Goal: Book appointment/travel/reservation

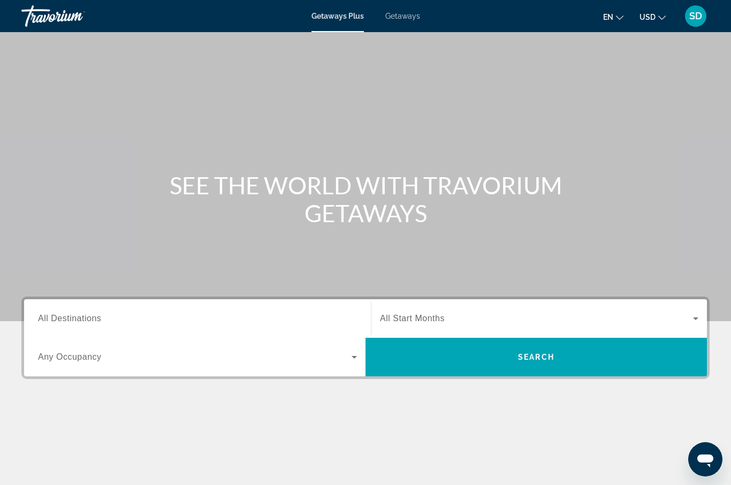
click at [87, 322] on span "All Destinations" at bounding box center [69, 318] width 63 height 9
click at [87, 322] on input "Destination All Destinations" at bounding box center [197, 319] width 319 height 13
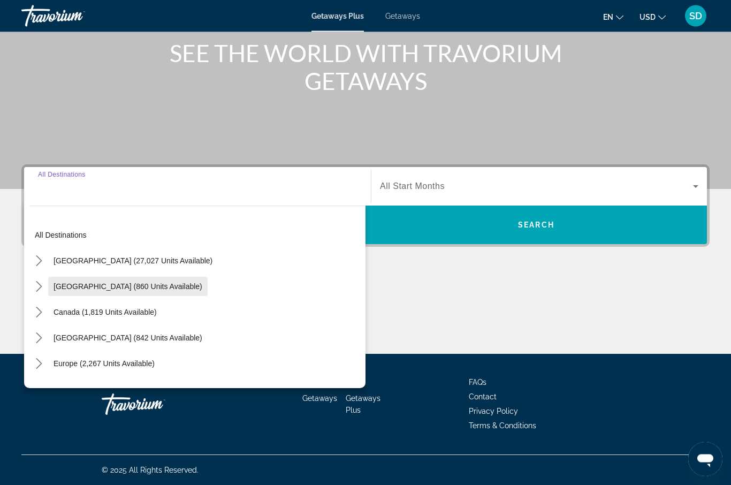
scroll to position [132, 0]
click at [38, 261] on icon "Toggle United States (27,027 units available) submenu" at bounding box center [39, 260] width 11 height 11
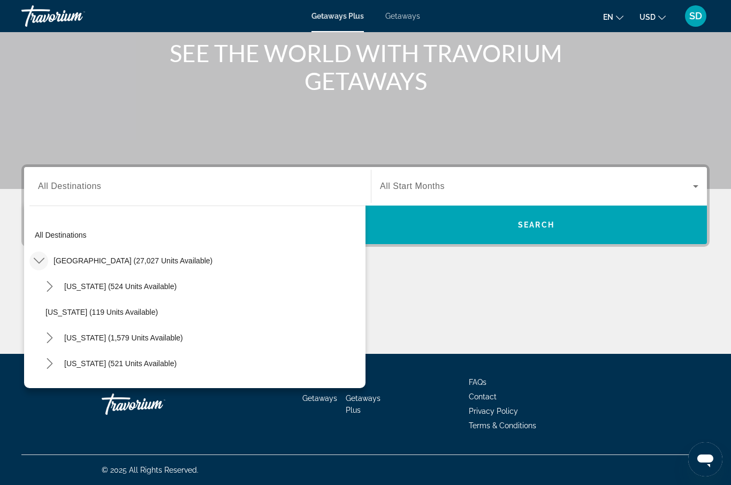
scroll to position [0, 0]
click at [403, 16] on span "Getaways" at bounding box center [402, 16] width 35 height 9
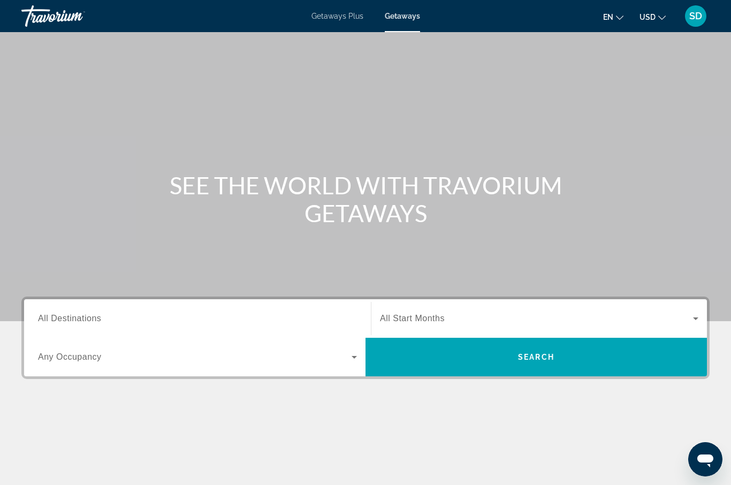
click at [47, 317] on span "All Destinations" at bounding box center [69, 318] width 63 height 9
click at [47, 317] on input "Destination All Destinations" at bounding box center [197, 319] width 319 height 13
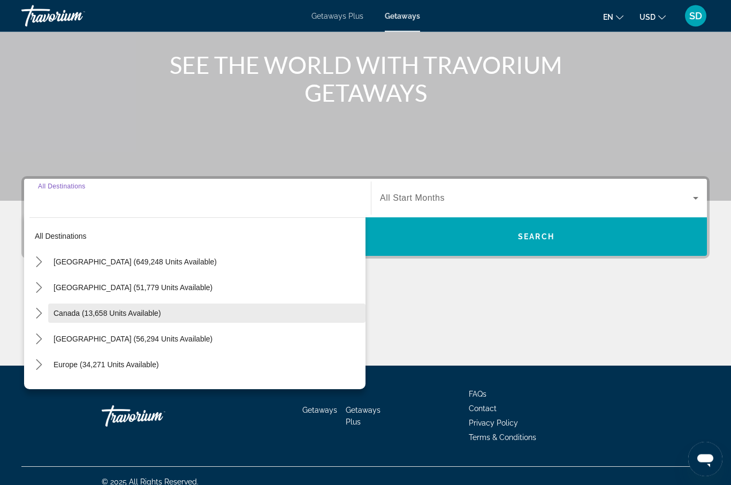
scroll to position [132, 0]
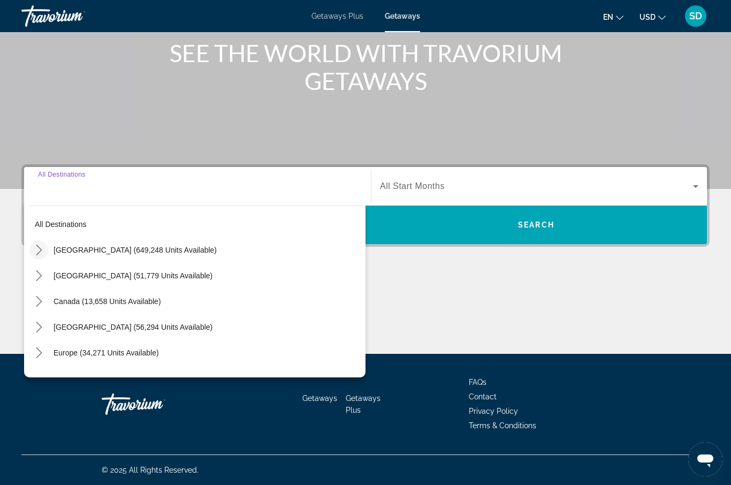
click at [39, 249] on icon "Toggle United States (649,248 units available) submenu" at bounding box center [39, 250] width 11 height 11
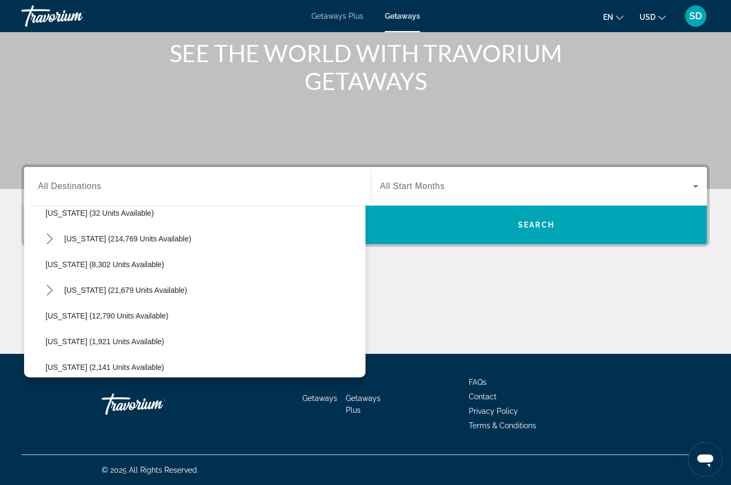
scroll to position [192, 0]
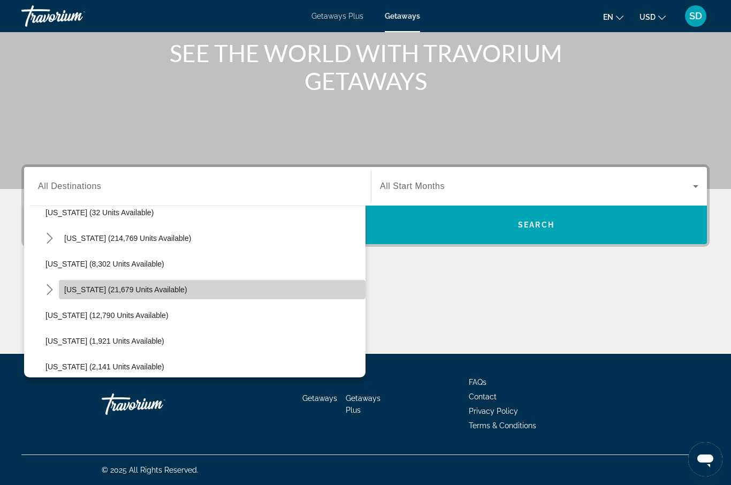
click at [84, 291] on span "[US_STATE] (21,679 units available)" at bounding box center [125, 289] width 123 height 9
type input "**********"
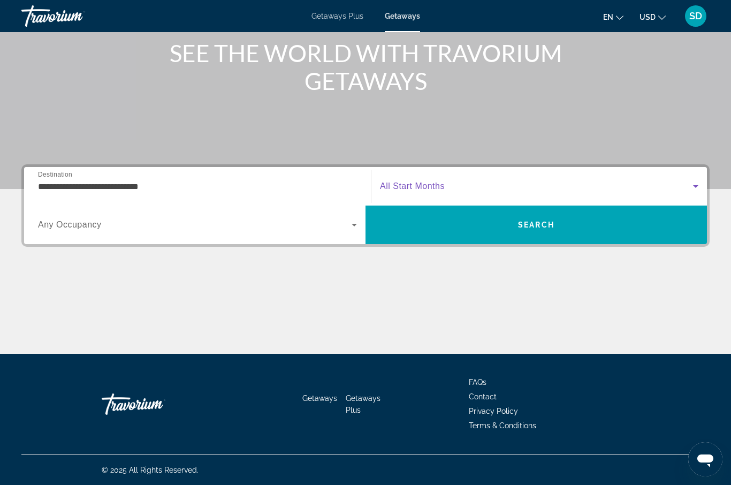
click at [697, 187] on icon "Search widget" at bounding box center [696, 186] width 13 height 13
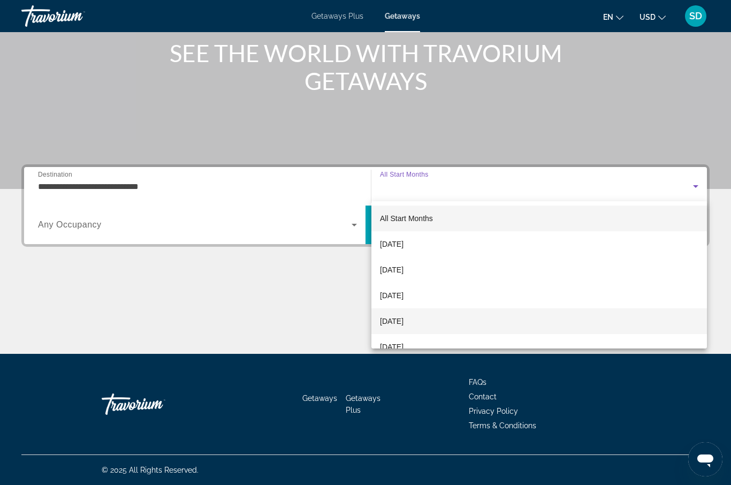
click at [444, 323] on mat-option "[DATE]" at bounding box center [540, 321] width 336 height 26
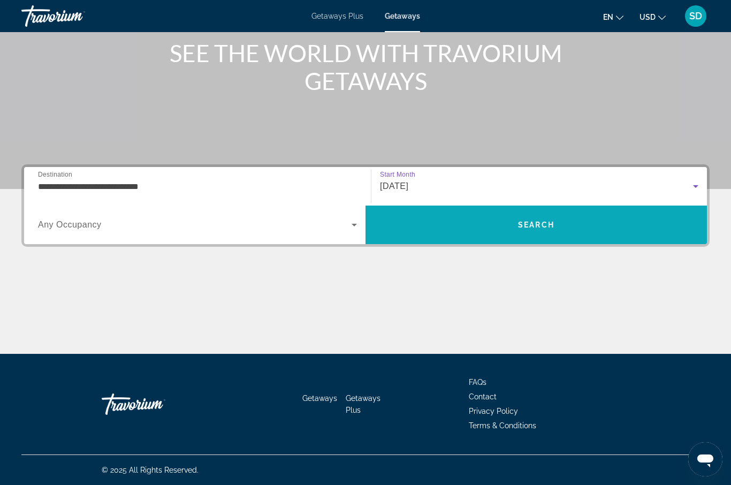
click at [512, 230] on span "Search" at bounding box center [537, 225] width 342 height 26
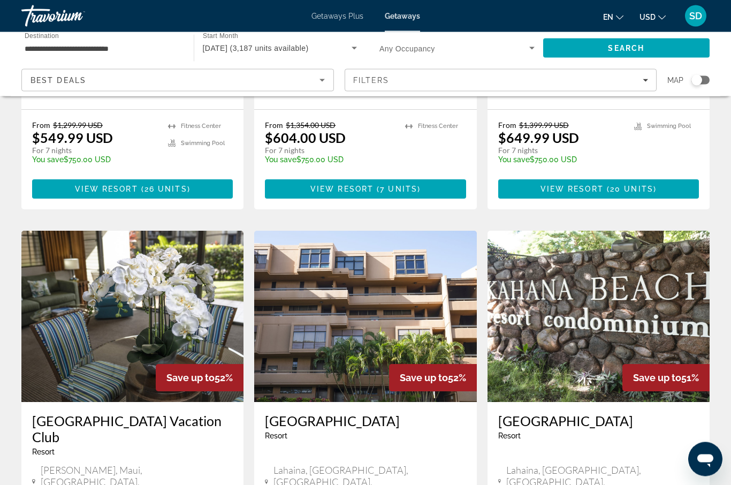
scroll to position [743, 0]
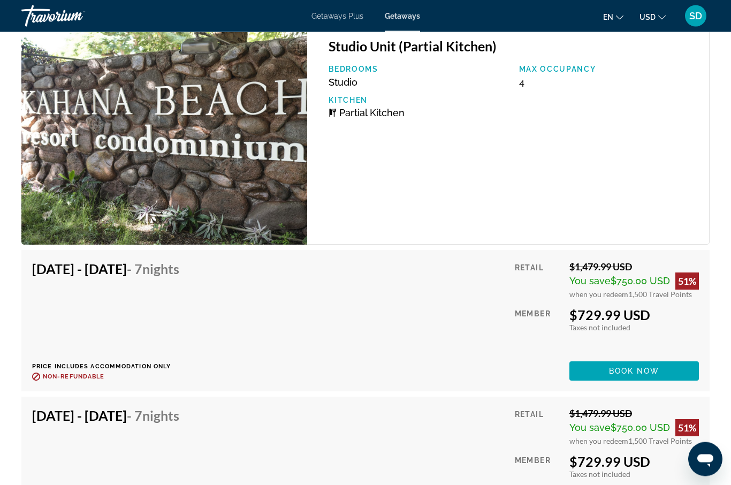
scroll to position [2082, 0]
click at [639, 367] on span "Book now" at bounding box center [634, 371] width 51 height 9
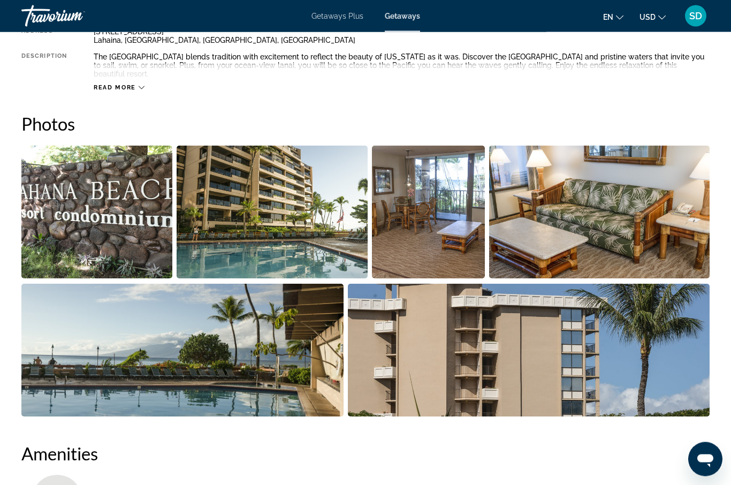
scroll to position [620, 0]
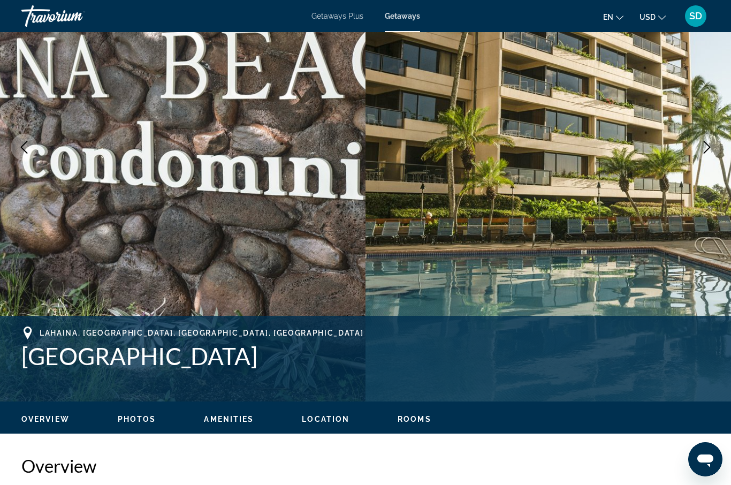
scroll to position [37, 0]
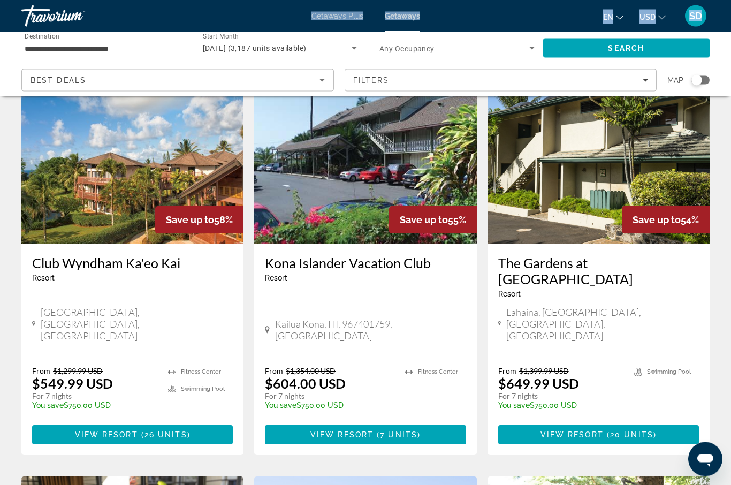
scroll to position [497, 0]
click at [58, 422] on span "Main content" at bounding box center [132, 435] width 201 height 26
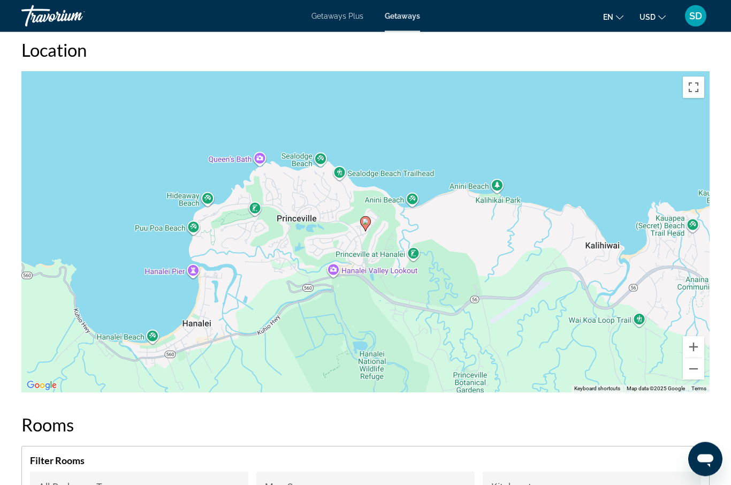
scroll to position [2062, 0]
click at [693, 359] on button "Zoom out" at bounding box center [693, 368] width 21 height 21
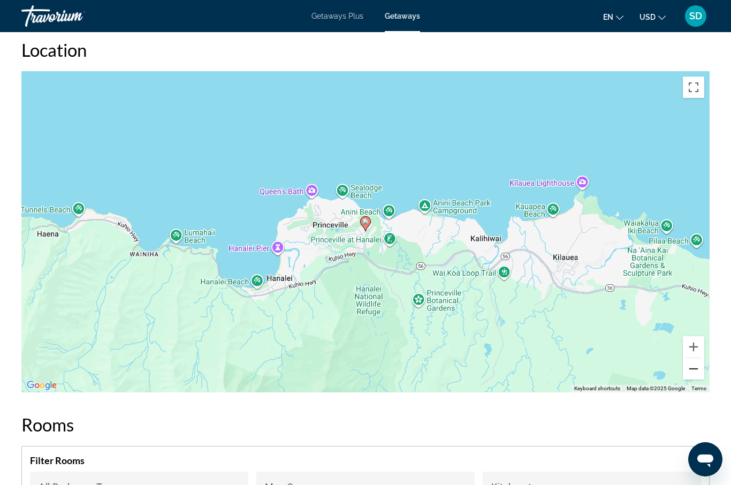
click at [695, 358] on button "Zoom out" at bounding box center [693, 368] width 21 height 21
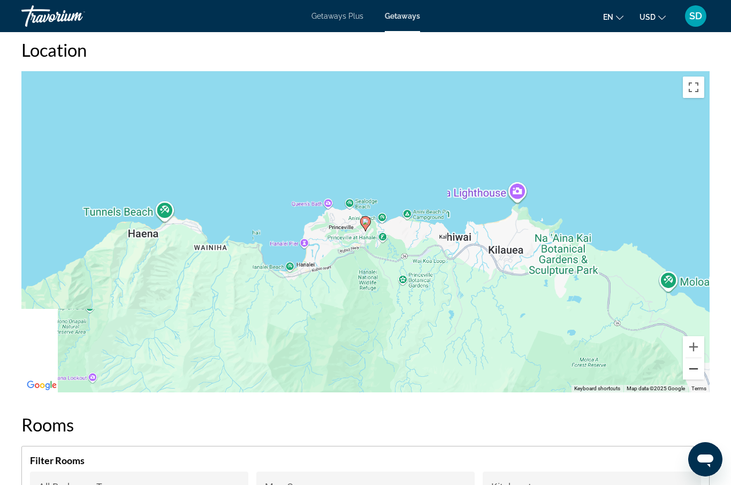
click at [698, 358] on button "Zoom out" at bounding box center [693, 368] width 21 height 21
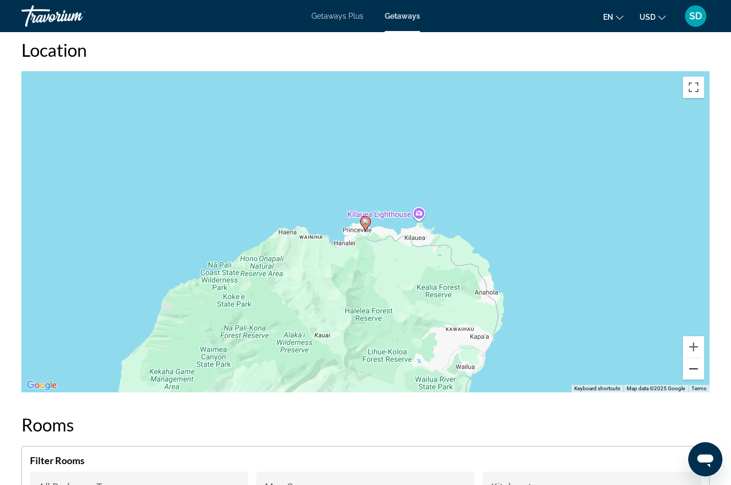
click at [699, 358] on button "Zoom out" at bounding box center [693, 368] width 21 height 21
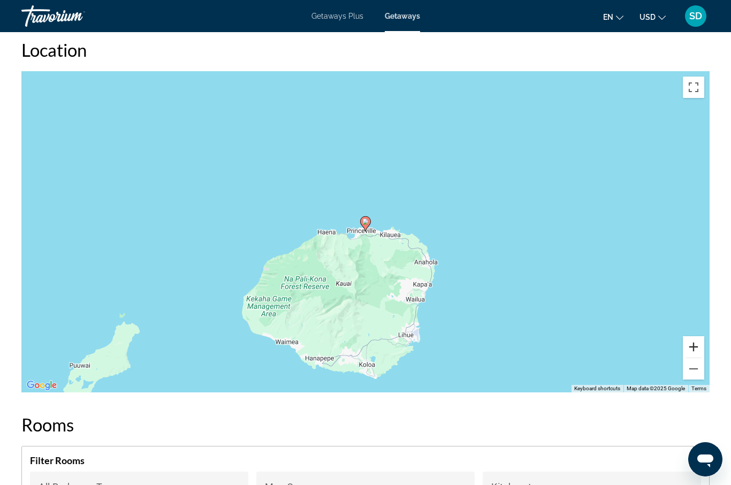
click at [697, 336] on button "Zoom in" at bounding box center [693, 346] width 21 height 21
click at [693, 336] on button "Zoom in" at bounding box center [693, 346] width 21 height 21
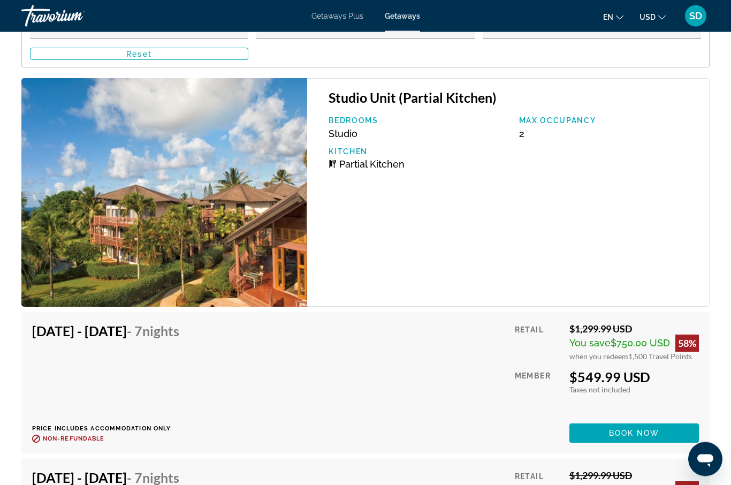
scroll to position [2526, 0]
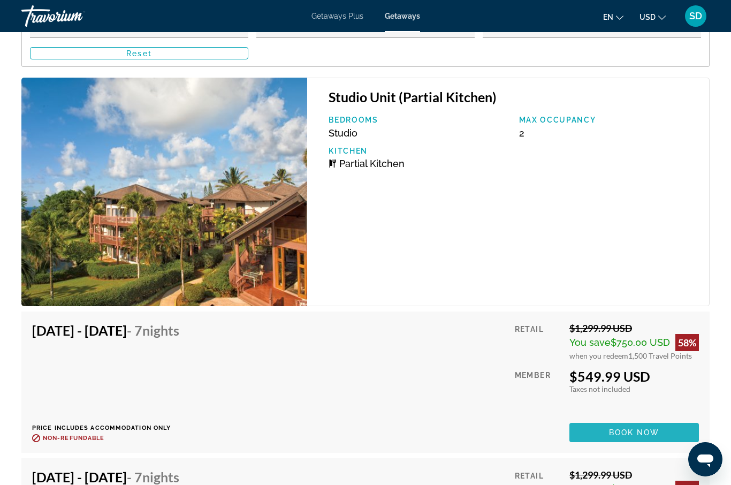
click at [608, 420] on span "Main content" at bounding box center [635, 433] width 130 height 26
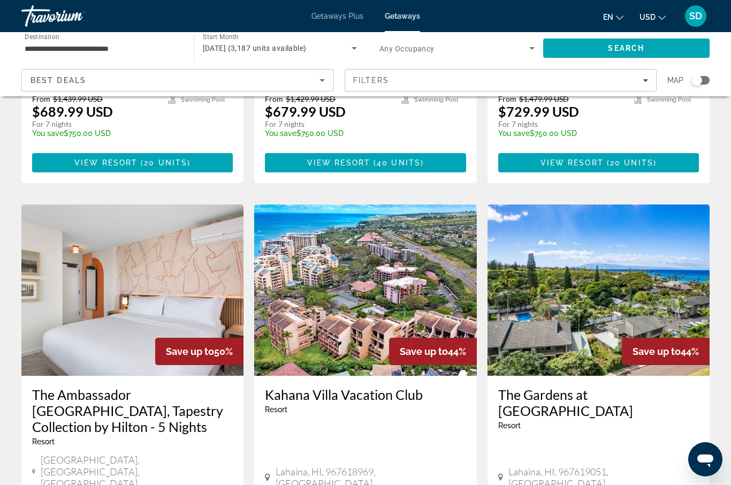
scroll to position [1172, 0]
